Goal: Task Accomplishment & Management: Complete application form

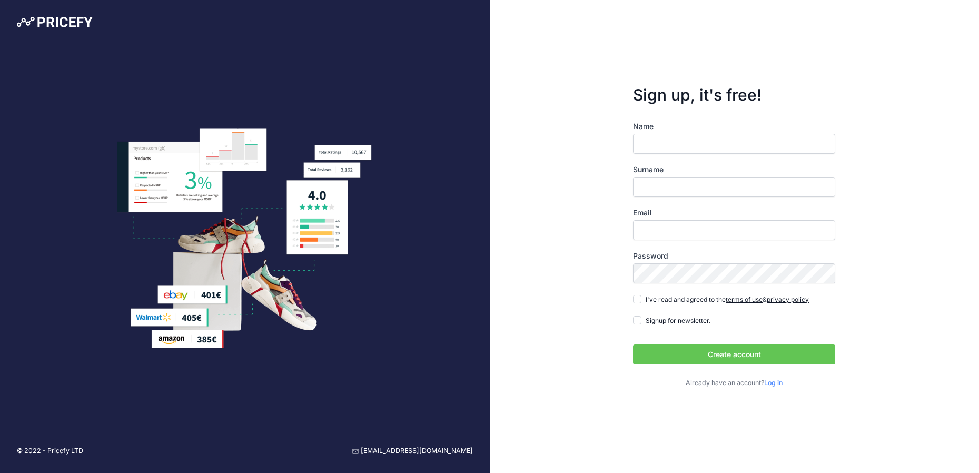
click at [672, 138] on input "Name" at bounding box center [734, 144] width 202 height 20
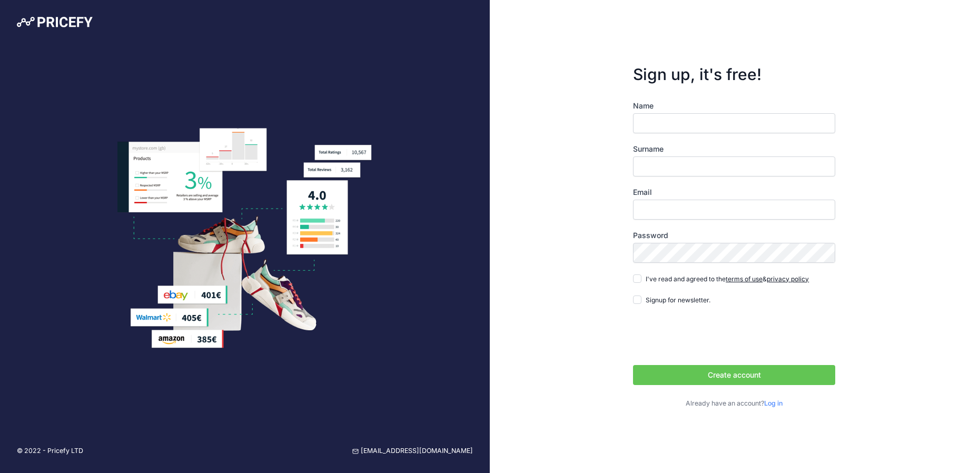
click at [672, 126] on input "Name" at bounding box center [734, 123] width 202 height 20
type input "Nazmul"
type input "Islam"
click at [679, 206] on input "Email" at bounding box center [734, 210] width 202 height 20
type input "[EMAIL_ADDRESS][DOMAIN_NAME]"
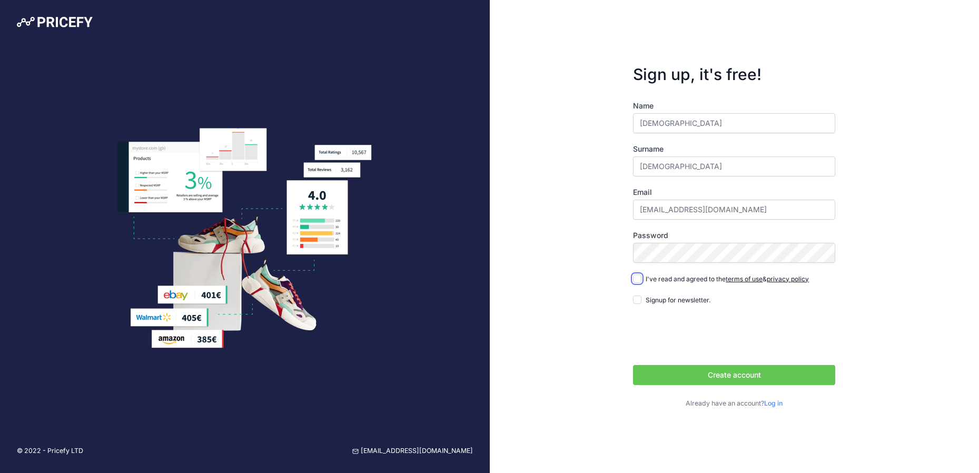
click at [638, 279] on input "I've read and agreed to the terms of use & privacy policy" at bounding box center [637, 278] width 8 height 8
checkbox input "true"
click at [718, 377] on button "Create account" at bounding box center [734, 375] width 202 height 20
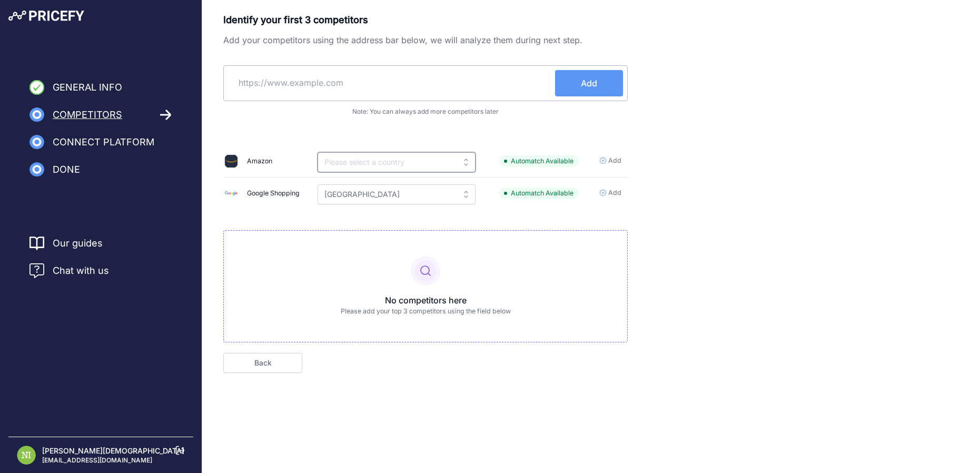
click at [440, 162] on input "text" at bounding box center [397, 162] width 158 height 20
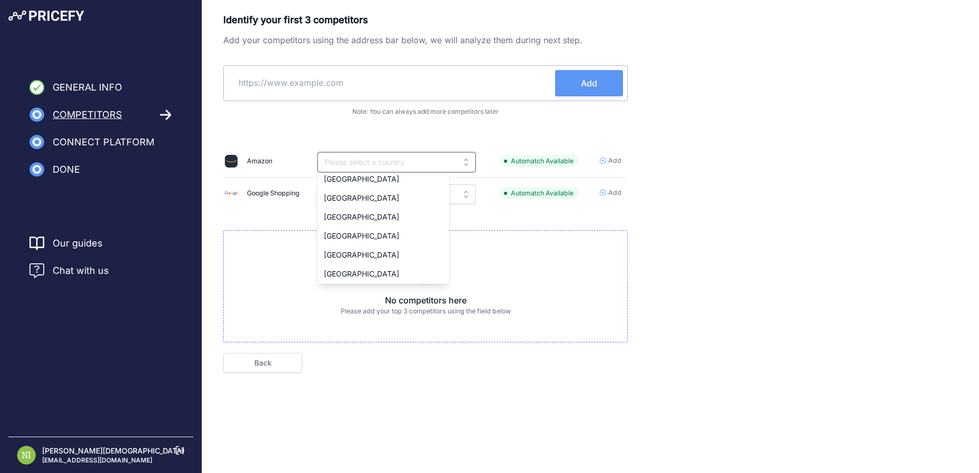
scroll to position [198, 0]
click at [728, 150] on div "Identify your first 3 competitors Add your competitors using the address bar be…" at bounding box center [590, 193] width 735 height 360
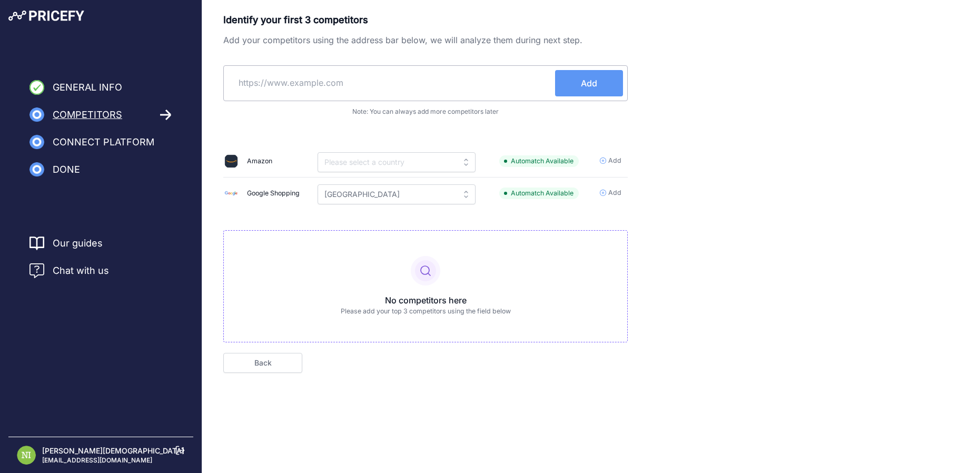
click at [346, 80] on input "text" at bounding box center [391, 82] width 327 height 25
click at [336, 195] on input "Kuwait" at bounding box center [397, 194] width 158 height 20
click at [344, 212] on div "Kuwait" at bounding box center [384, 218] width 132 height 19
type input "Kuwait"
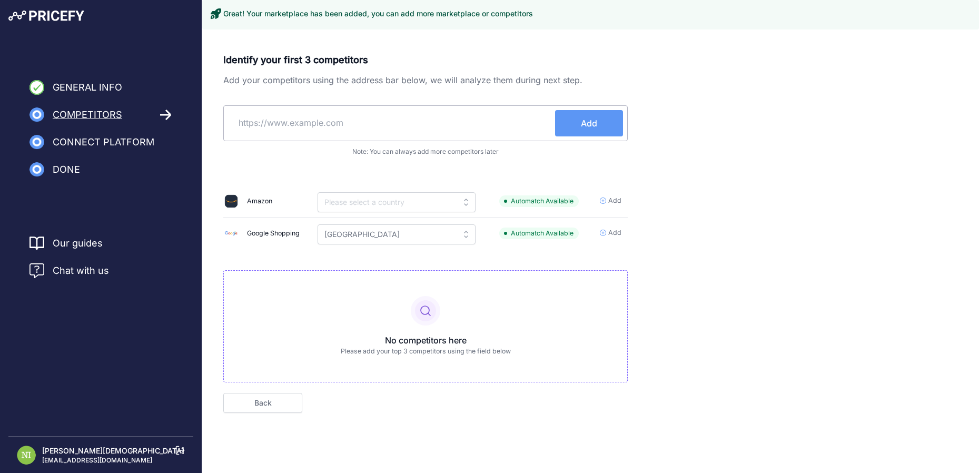
click at [307, 129] on input "text" at bounding box center [391, 122] width 327 height 25
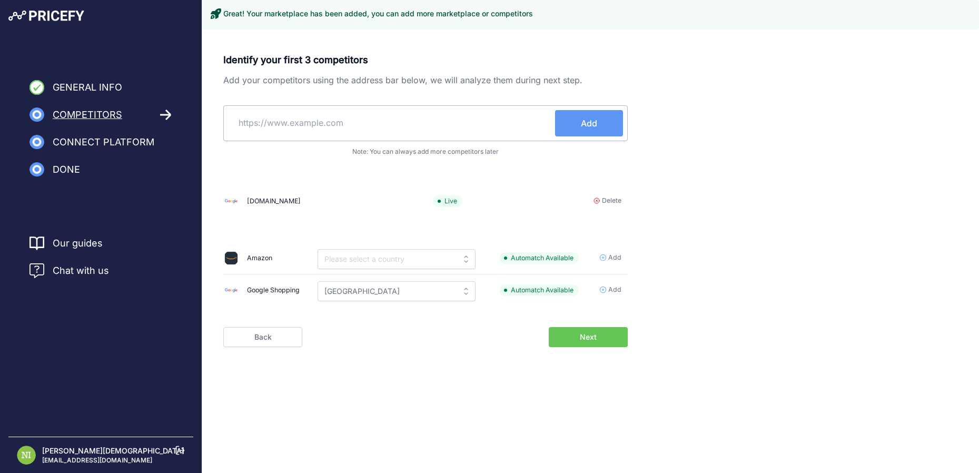
paste input "https://marafie-express.com/"
type input "https://marafie-express.com/"
click at [599, 123] on div "Identify your first 3 competitors Add your competitors using the address bar be…" at bounding box center [425, 182] width 405 height 258
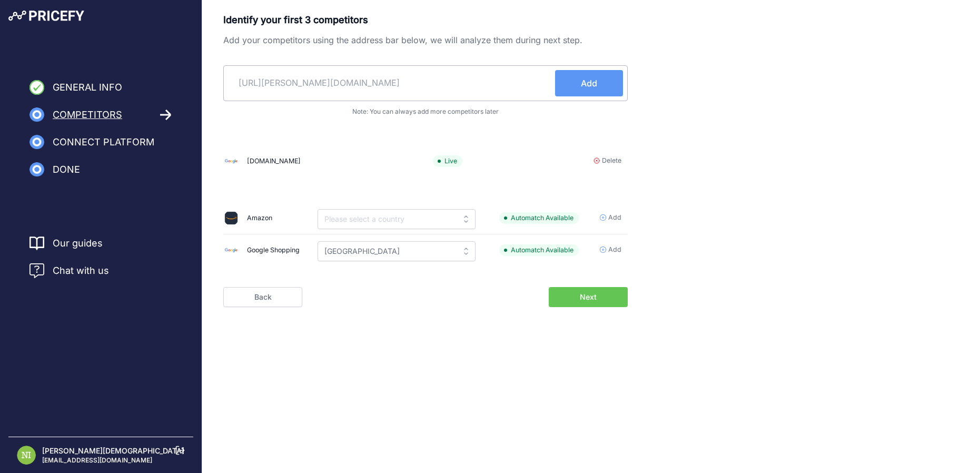
click at [599, 87] on button "Add" at bounding box center [589, 83] width 68 height 26
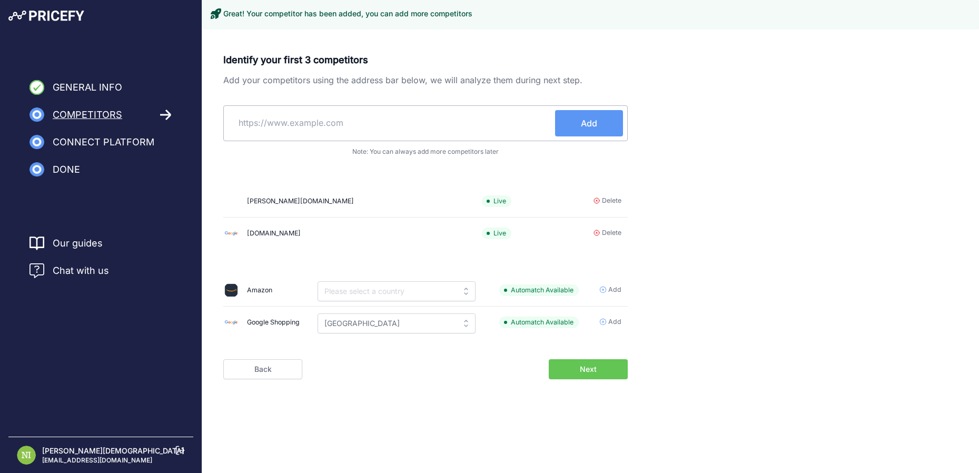
click at [596, 232] on icon at bounding box center [596, 232] width 5 height 5
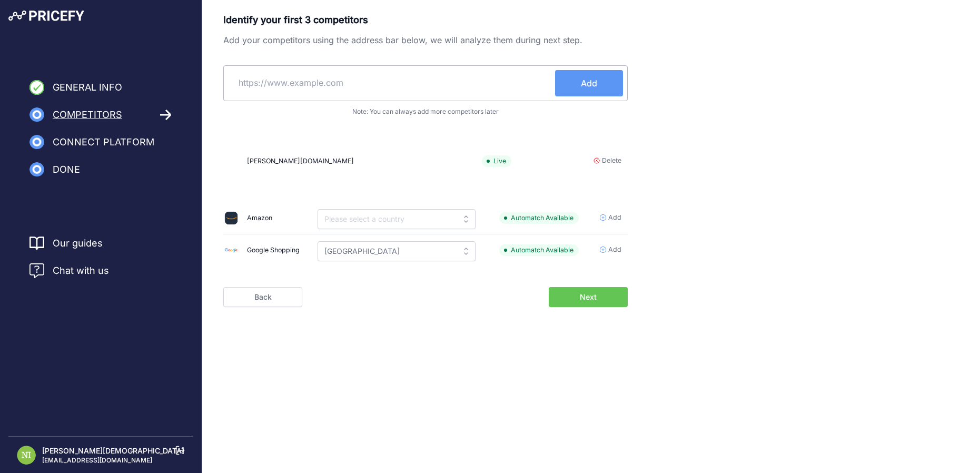
click at [332, 84] on input "text" at bounding box center [391, 82] width 327 height 25
paste input "https://baitalkwt.com/"
type input "https://baitalkwt.com/"
click at [602, 85] on button "Add" at bounding box center [589, 83] width 68 height 26
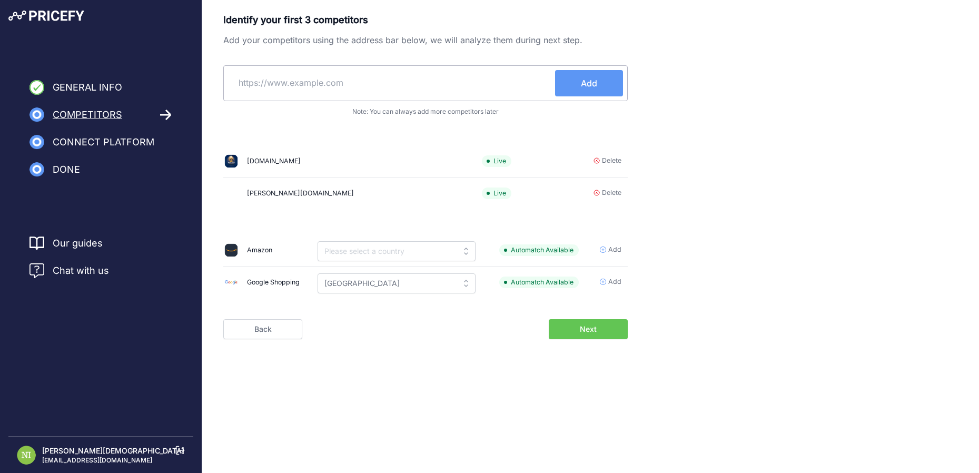
click at [291, 76] on input "text" at bounding box center [391, 82] width 327 height 25
paste input "https://kw.sanamstore.net/"
type input "https://kw.sanamstore.net/"
click at [378, 84] on input "https://kw.sanamstore.net/" at bounding box center [391, 82] width 327 height 25
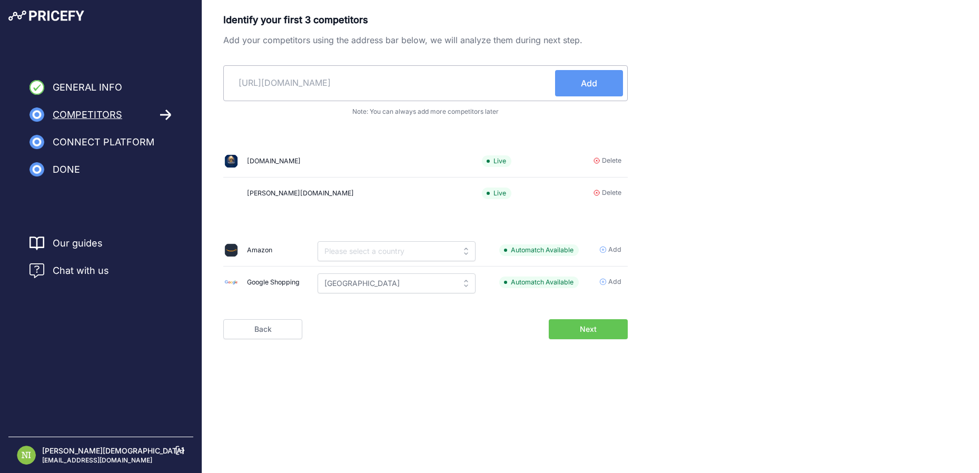
click at [378, 84] on input "https://kw.sanamstore.net/" at bounding box center [391, 82] width 327 height 25
click at [262, 83] on input "text" at bounding box center [391, 82] width 327 height 25
paste input "https://www.baskuwait.com/"
type input "https://www.baskuwait.com/"
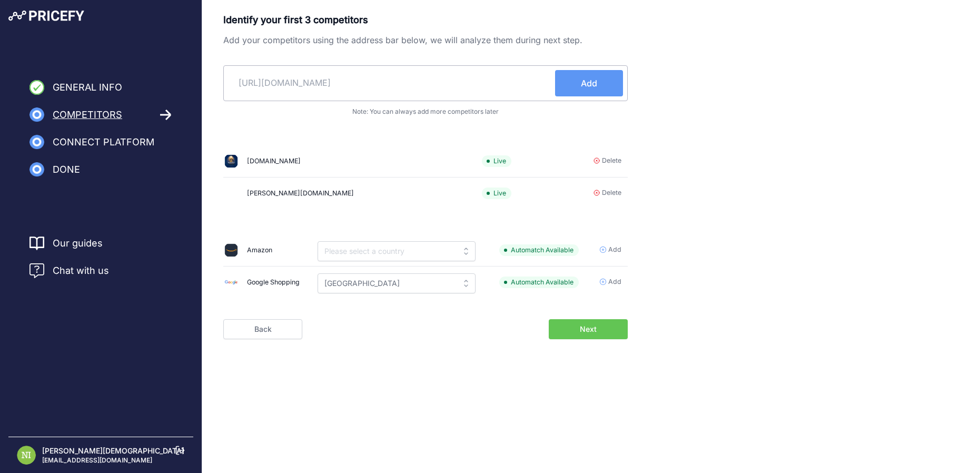
click at [577, 88] on button "Add" at bounding box center [589, 83] width 68 height 26
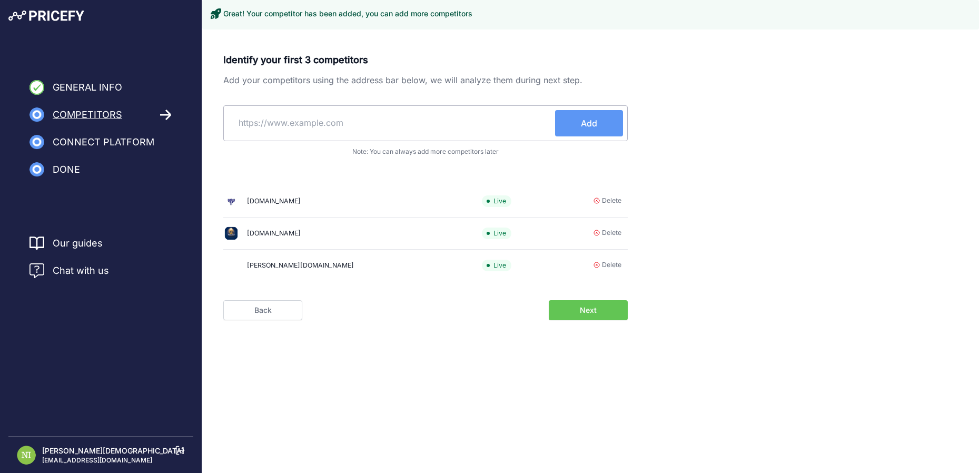
click at [590, 312] on div "Identify your first 3 competitors Add your competitors using the address bar be…" at bounding box center [590, 203] width 777 height 327
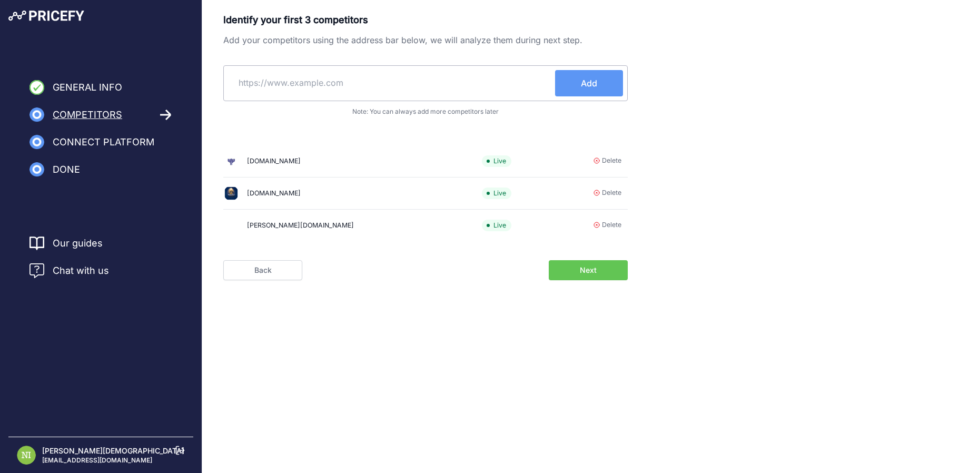
click at [587, 269] on span "Next" at bounding box center [588, 270] width 17 height 11
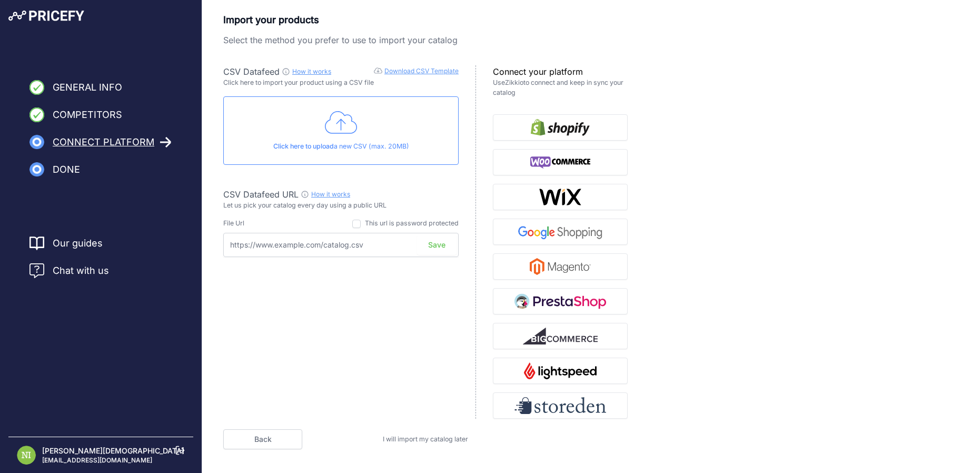
click at [363, 147] on p "Click here to upload a new CSV (max. 20MB)" at bounding box center [341, 147] width 218 height 10
click at [413, 70] on link "Download CSV Template" at bounding box center [422, 71] width 74 height 8
click at [557, 162] on img "button" at bounding box center [560, 162] width 61 height 17
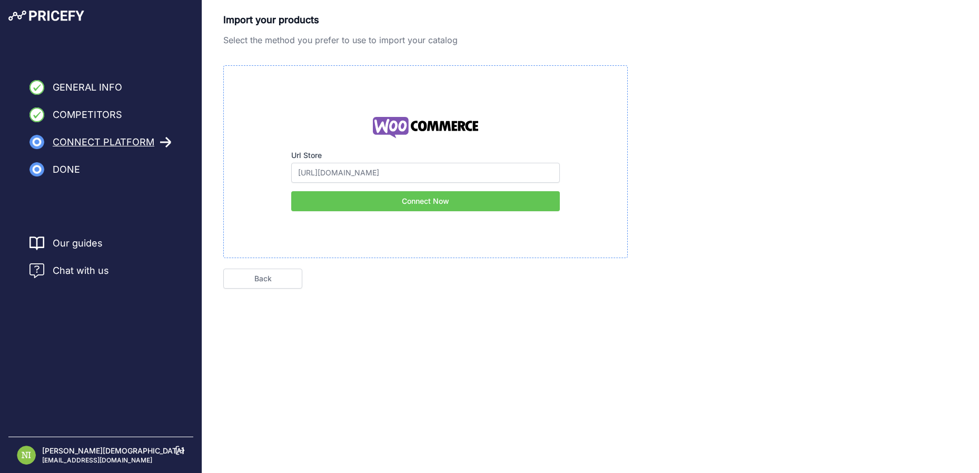
click at [386, 201] on button "Connect Now" at bounding box center [425, 201] width 269 height 20
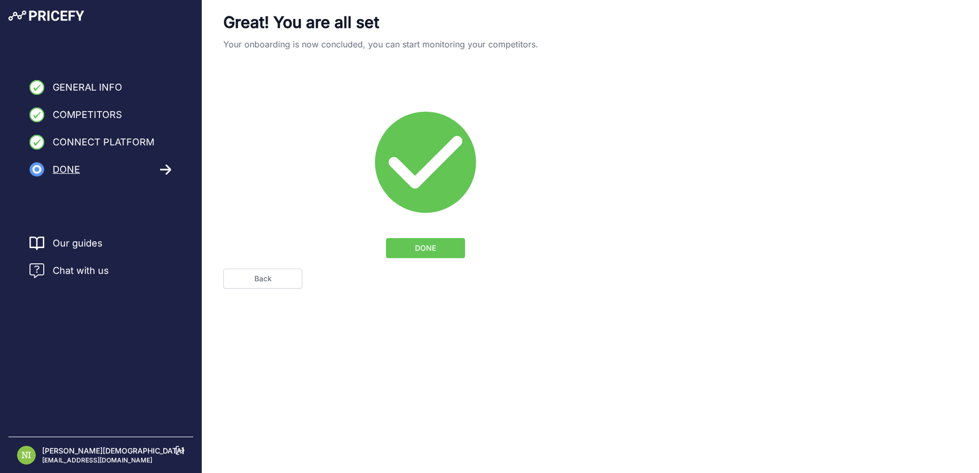
click at [436, 253] on span "DONE" at bounding box center [425, 248] width 21 height 11
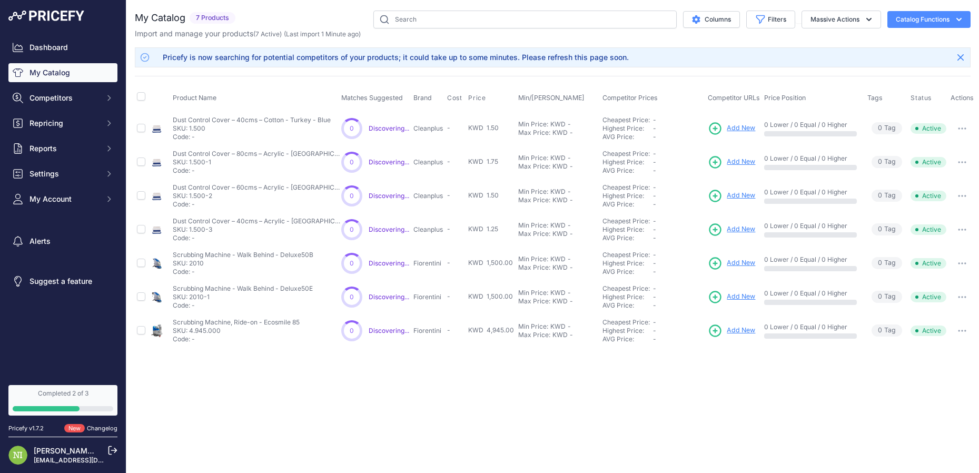
click at [939, 15] on button "Catalog Functions" at bounding box center [929, 19] width 83 height 17
click at [938, 19] on button "Catalog Functions" at bounding box center [929, 19] width 83 height 17
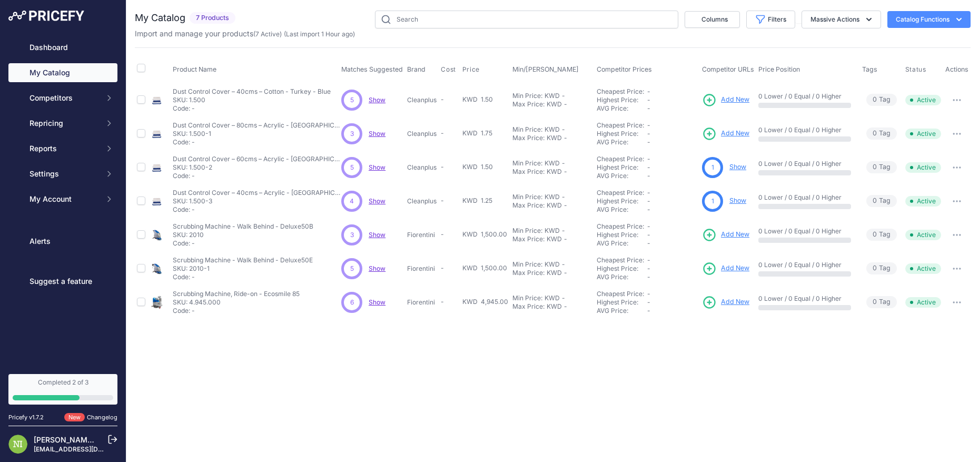
click at [378, 100] on span "Show" at bounding box center [377, 100] width 17 height 8
click at [353, 98] on span "5" at bounding box center [352, 99] width 4 height 9
click at [740, 168] on link "Show" at bounding box center [738, 167] width 17 height 8
